Goal: Navigation & Orientation: Find specific page/section

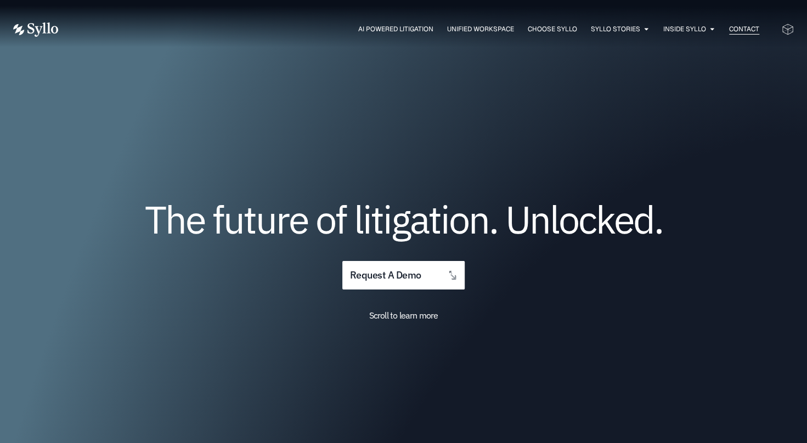
click at [733, 25] on span "Contact" at bounding box center [744, 29] width 30 height 10
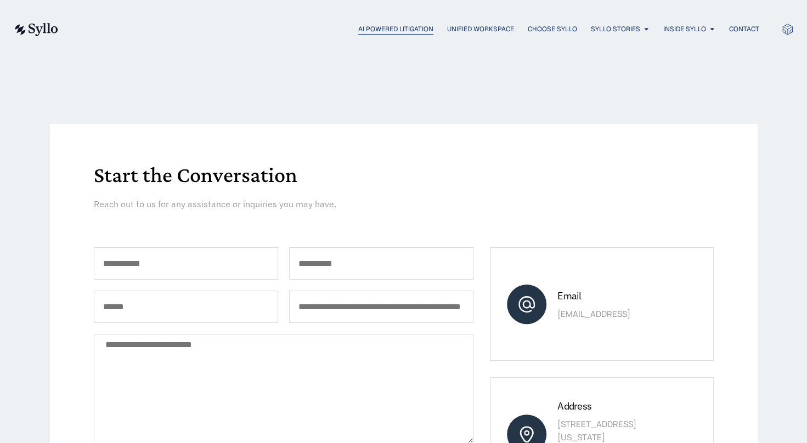
click at [392, 30] on span "AI Powered Litigation" at bounding box center [395, 29] width 75 height 10
click at [378, 24] on span "AI Powered Litigation" at bounding box center [395, 29] width 75 height 10
